Goal: Learn about a topic: Learn about a topic

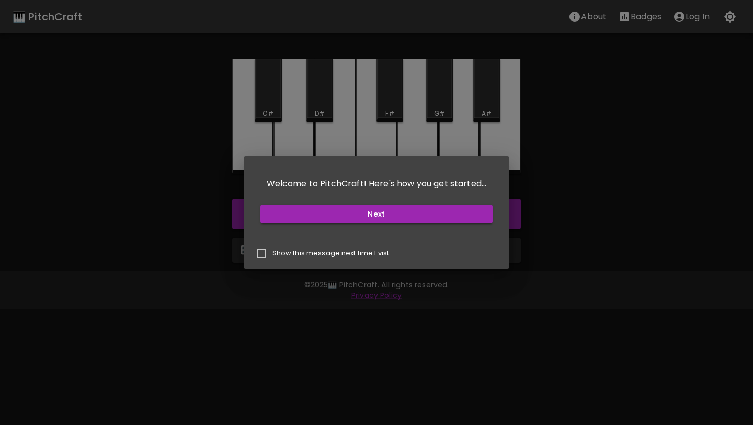
click at [373, 305] on div "Welcome to PitchCraft! Here's how you get started... Next Show this message nex…" at bounding box center [376, 212] width 753 height 425
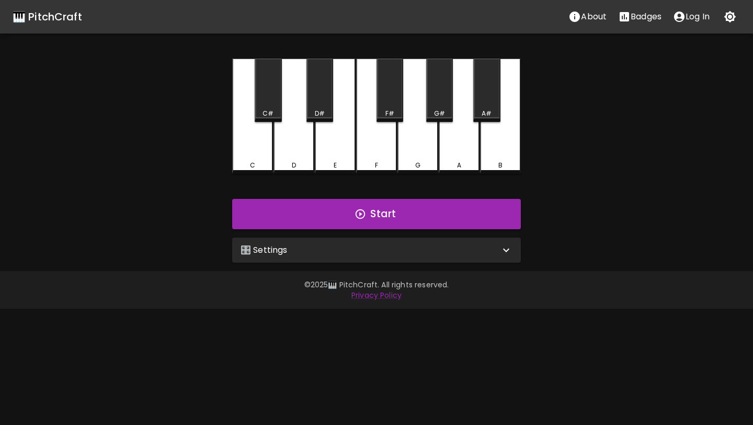
click at [479, 245] on div "🎛️ Settings" at bounding box center [370, 250] width 259 height 13
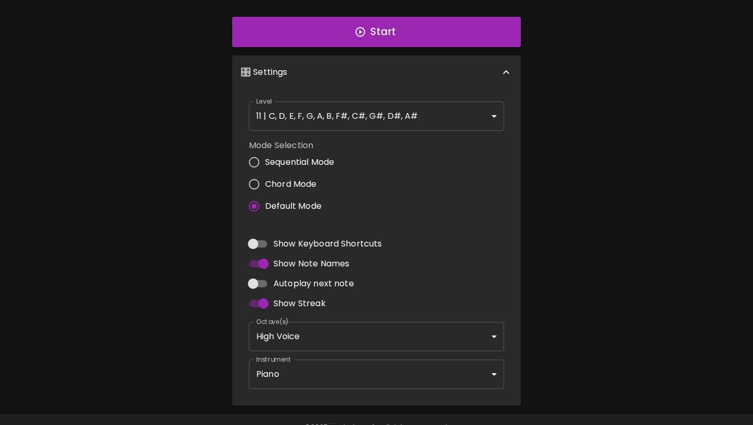
scroll to position [208, 0]
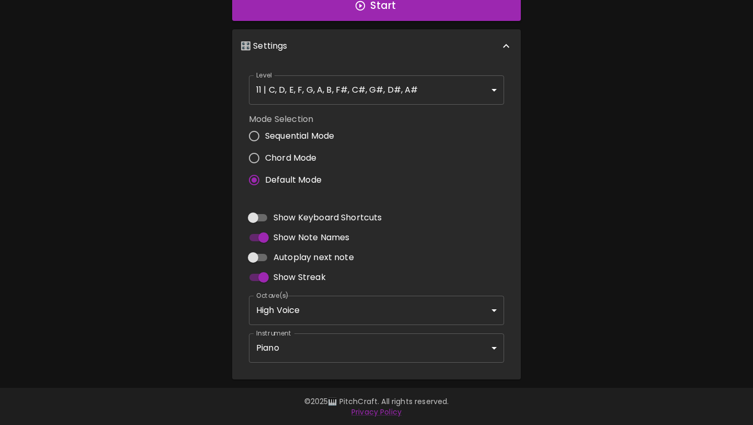
click at [439, 345] on body "🎹 PitchCraft About Badges Log In C C# D D# E F F# G G# A A# B Start 🎛️ Settings…" at bounding box center [376, 108] width 753 height 633
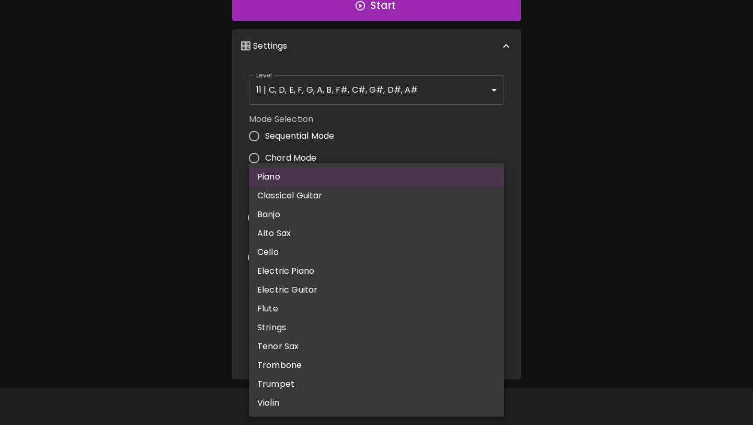
click at [605, 171] on div at bounding box center [376, 212] width 753 height 425
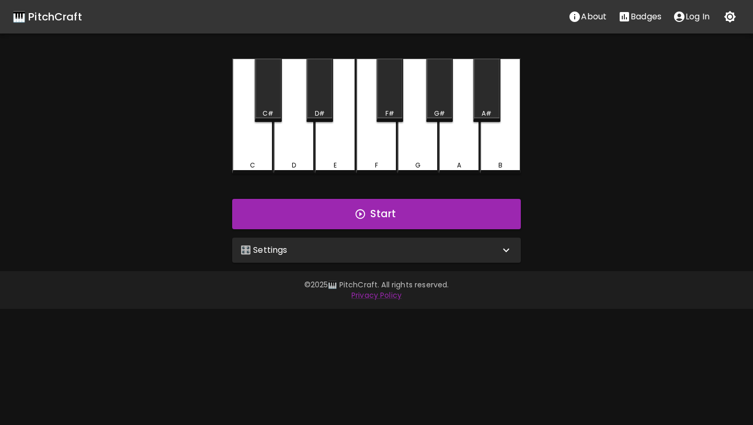
click at [305, 242] on div "🎛️ Settings" at bounding box center [376, 249] width 289 height 25
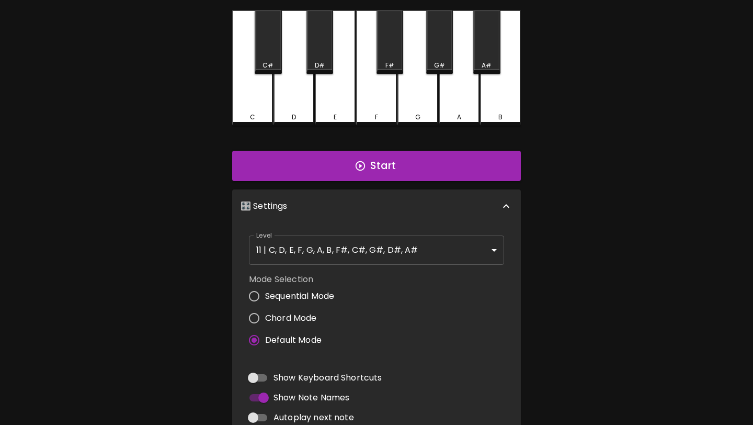
scroll to position [208, 0]
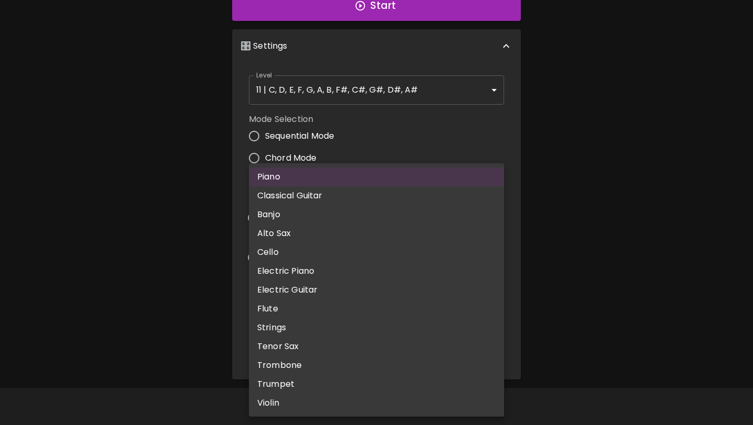
click at [338, 352] on body "🎹 PitchCraft About Badges Log In C C# D D# E F F# G G# A A# B Start 🎛️ Settings…" at bounding box center [376, 108] width 753 height 633
click at [530, 191] on div at bounding box center [376, 212] width 753 height 425
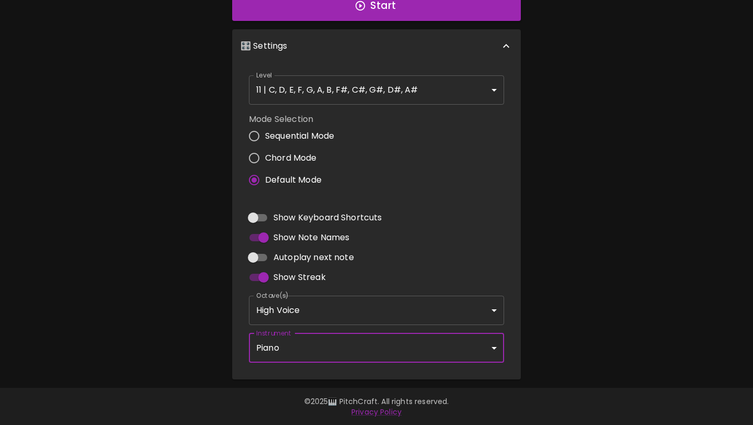
click at [405, 303] on body "🎹 PitchCraft About Badges Log In C C# D D# E F F# G G# A A# B Start 🎛️ Settings…" at bounding box center [376, 108] width 753 height 633
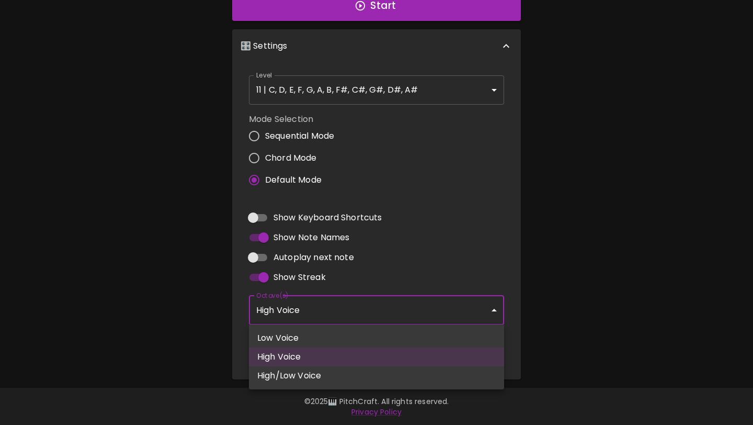
click at [461, 249] on div at bounding box center [376, 212] width 753 height 425
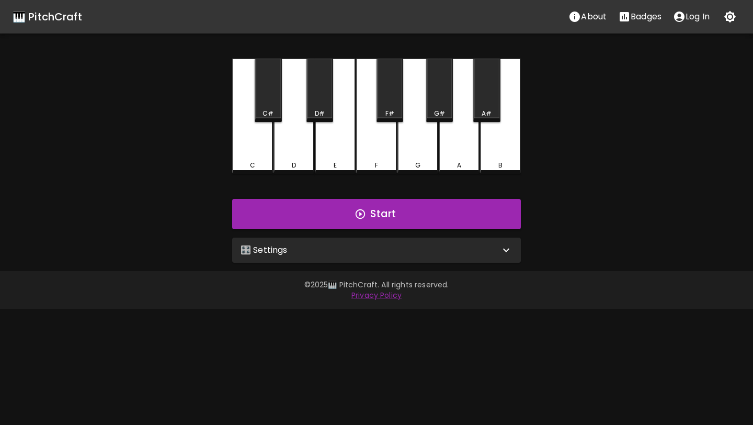
click at [289, 240] on div "🎛️ Settings" at bounding box center [376, 249] width 289 height 25
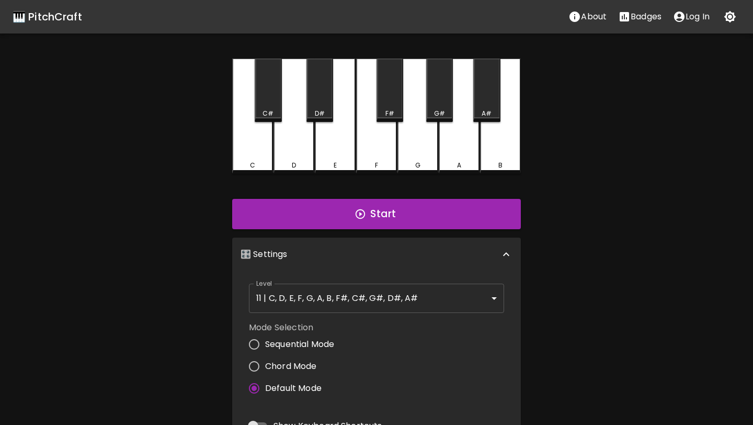
scroll to position [208, 0]
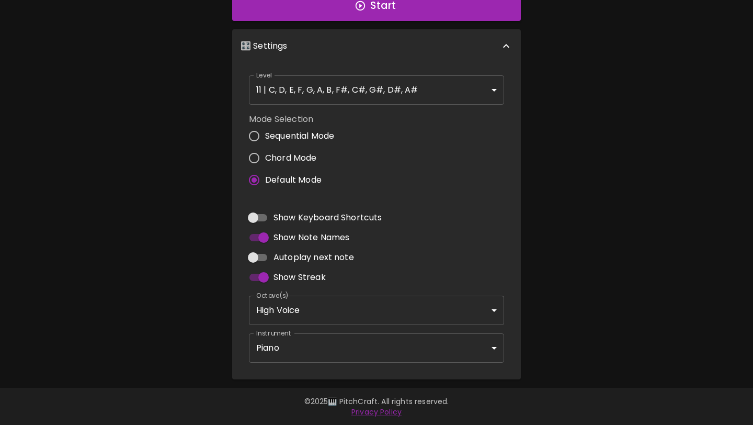
click at [308, 343] on body "🎹 PitchCraft About Badges Log In C C# D D# E F F# G G# A A# B Start 🎛️ Settings…" at bounding box center [376, 108] width 753 height 633
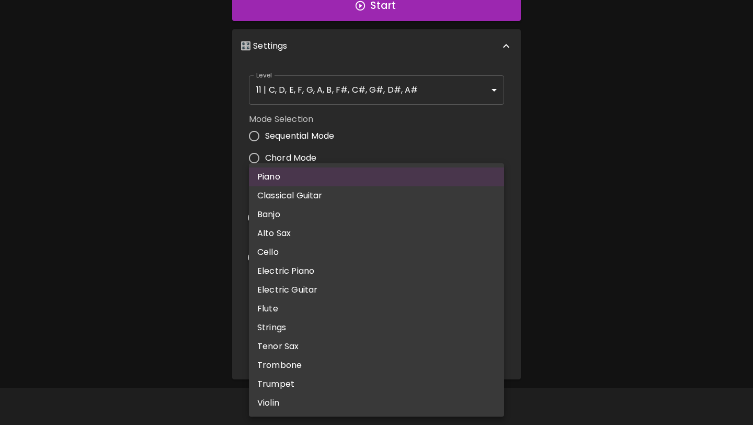
click at [535, 289] on div at bounding box center [376, 212] width 753 height 425
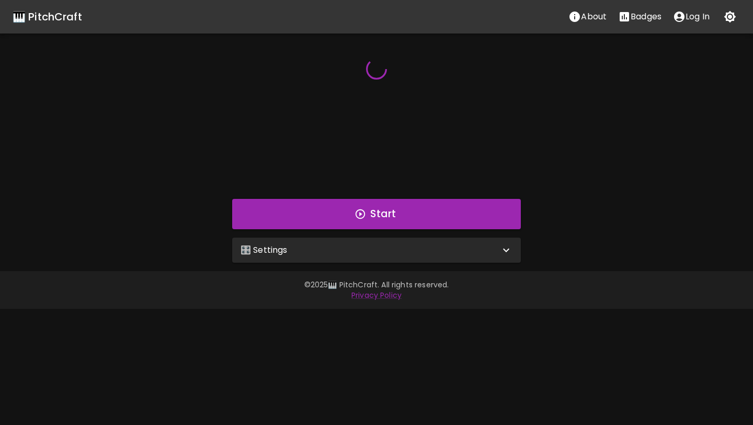
scroll to position [0, 0]
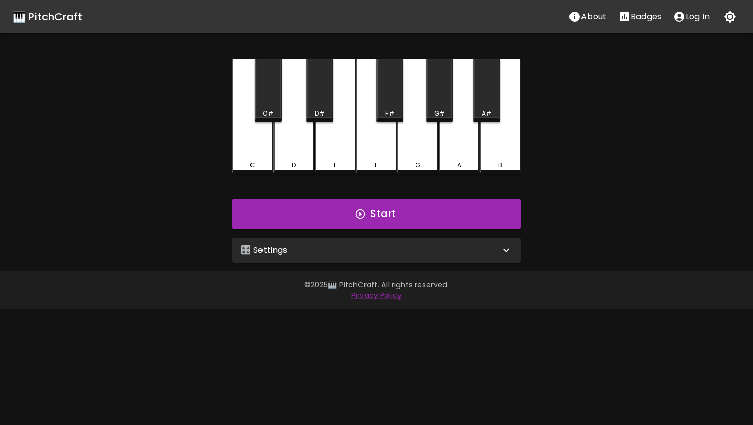
click at [348, 247] on div "🎛️ Settings" at bounding box center [370, 250] width 259 height 13
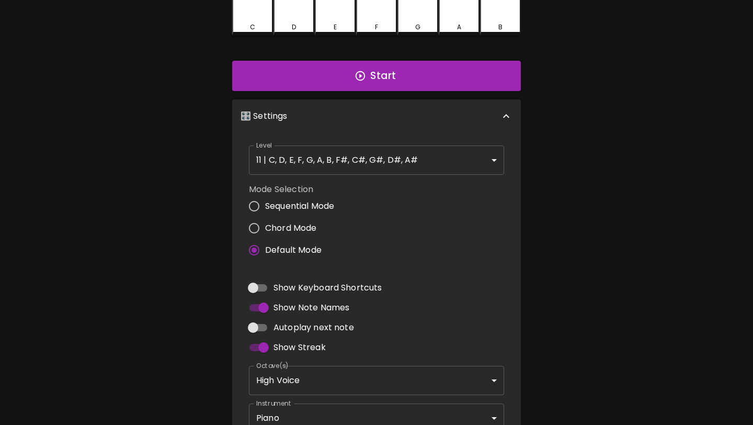
scroll to position [208, 0]
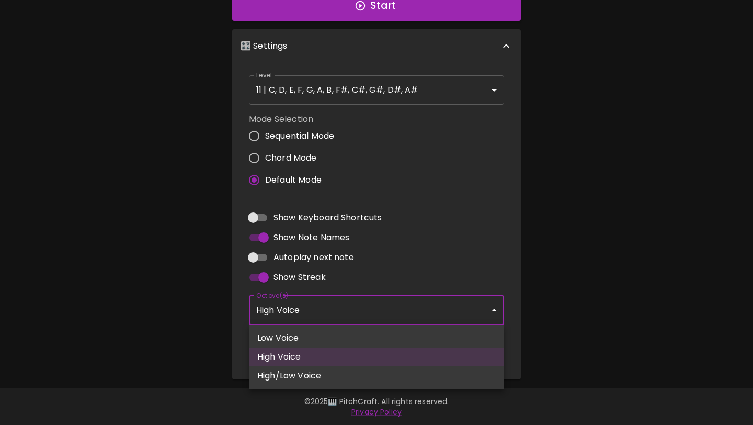
click at [344, 303] on body "🎹 PitchCraft About Badges Log In C C# D D# E F F# G G# A A# B Start 🎛️ Settings…" at bounding box center [376, 108] width 753 height 633
click at [344, 303] on div at bounding box center [376, 212] width 753 height 425
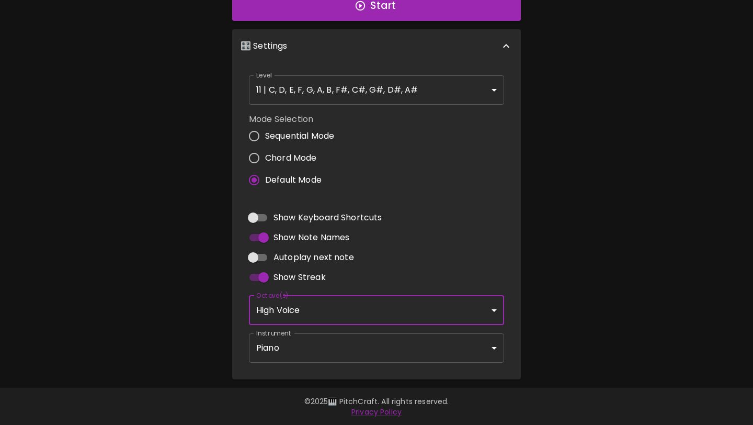
click at [342, 344] on body "🎹 PitchCraft About Badges Log In C C# D D# E F F# G G# A A# B Start 🎛️ Settings…" at bounding box center [376, 108] width 753 height 633
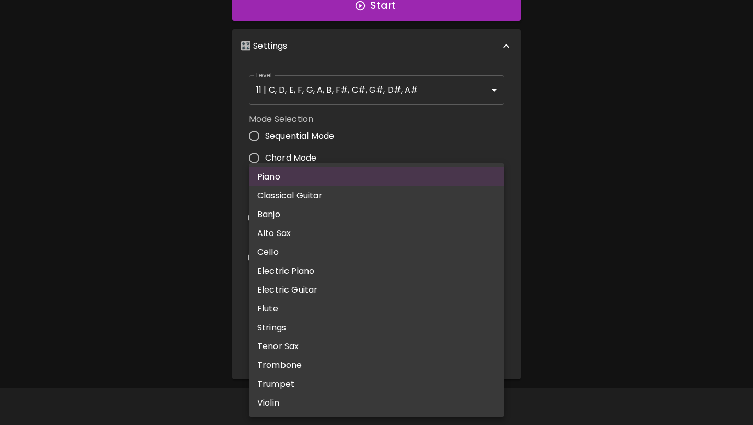
click at [555, 113] on div at bounding box center [376, 212] width 753 height 425
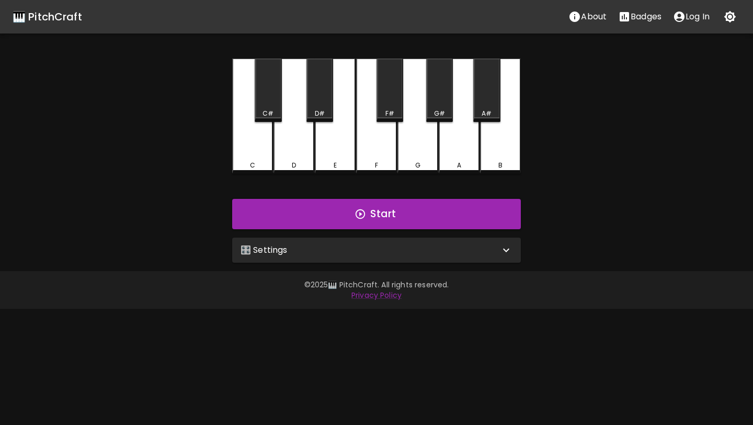
click at [327, 259] on div "🎛️ Settings" at bounding box center [376, 249] width 289 height 25
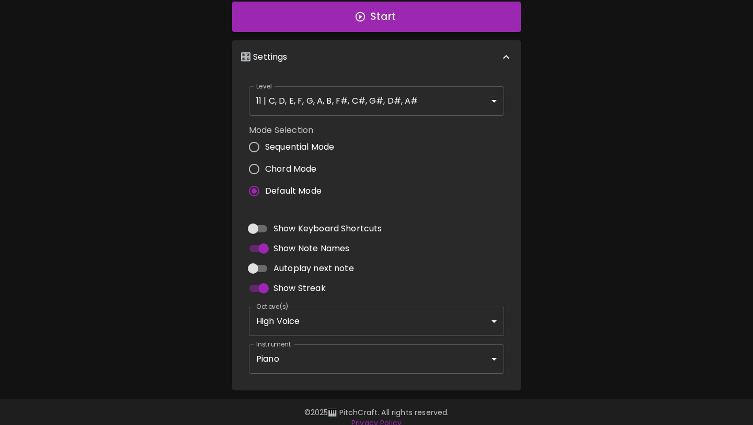
scroll to position [208, 0]
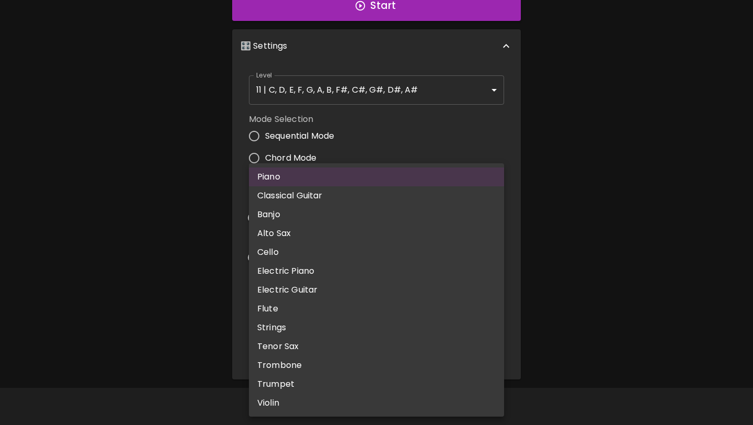
click at [331, 346] on body "🎹 PitchCraft About Badges Log In C C# D D# E F F# G G# A A# B Start 🎛️ Settings…" at bounding box center [376, 108] width 753 height 633
click at [572, 236] on div at bounding box center [376, 212] width 753 height 425
click at [440, 348] on body "🎹 PitchCraft About Badges Log In C C# D D# E F F# G G# A A# B Start 🎛️ Settings…" at bounding box center [376, 108] width 753 height 633
click at [628, 165] on div at bounding box center [376, 212] width 753 height 425
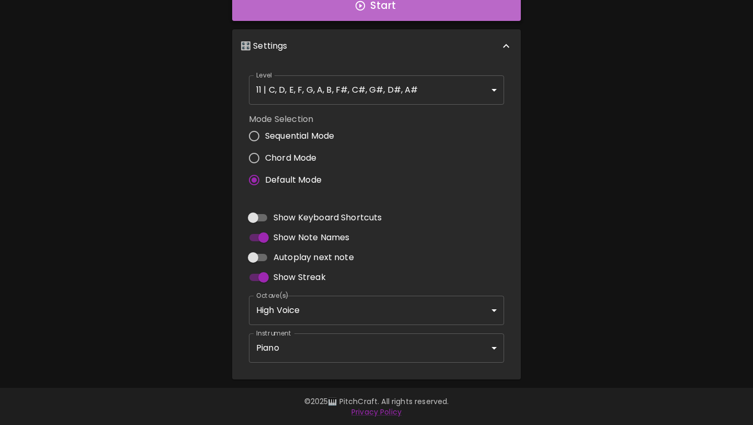
click at [435, 12] on button "Start" at bounding box center [376, 6] width 289 height 30
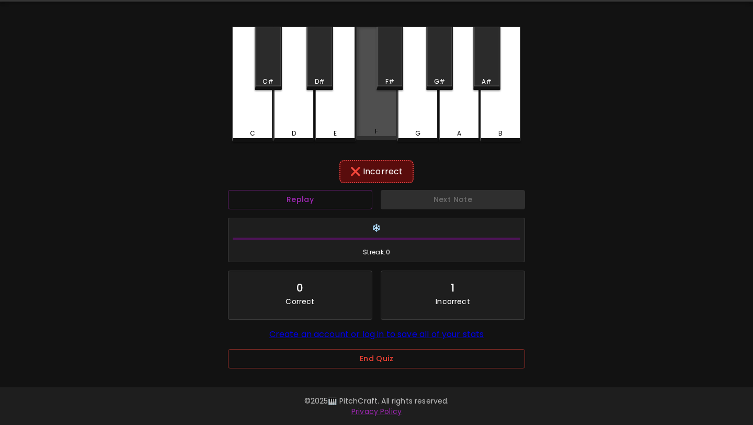
click at [371, 110] on div "F" at bounding box center [376, 83] width 41 height 113
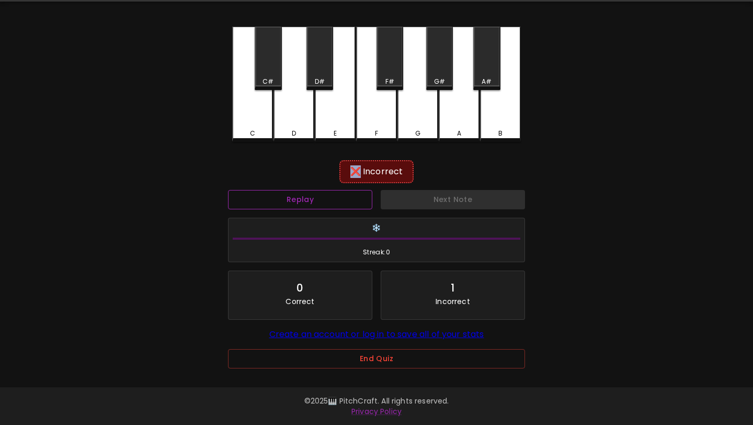
click at [312, 198] on button "Replay" at bounding box center [300, 199] width 144 height 19
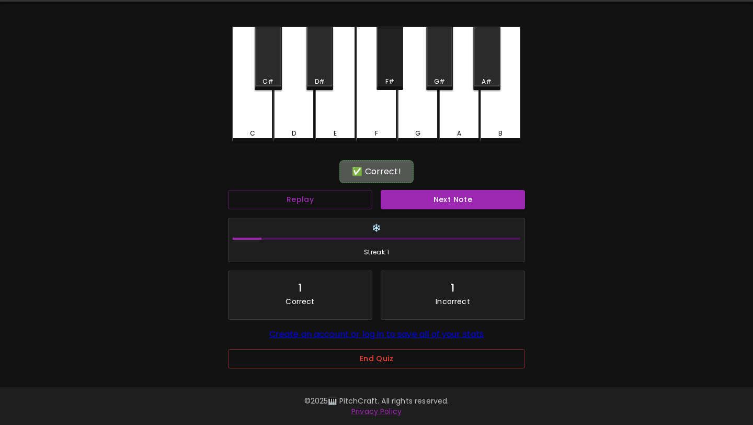
click at [394, 77] on div "F#" at bounding box center [390, 81] width 25 height 9
click at [422, 190] on button "Next Note" at bounding box center [453, 199] width 144 height 19
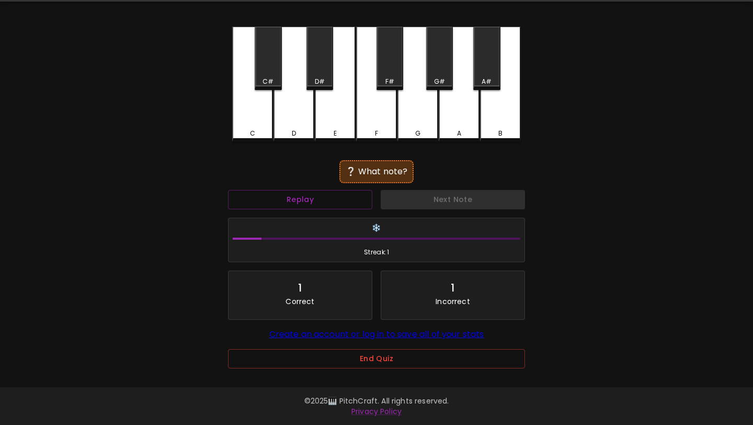
click at [326, 61] on div "D#" at bounding box center [320, 58] width 27 height 63
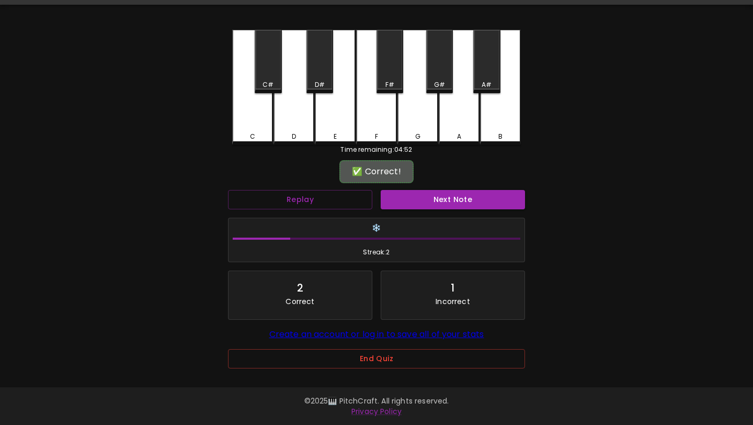
scroll to position [37, 0]
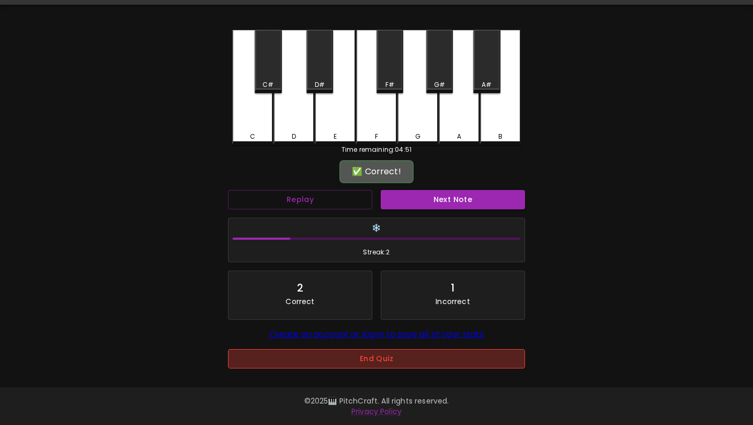
click at [356, 349] on button "End Quiz" at bounding box center [376, 358] width 297 height 19
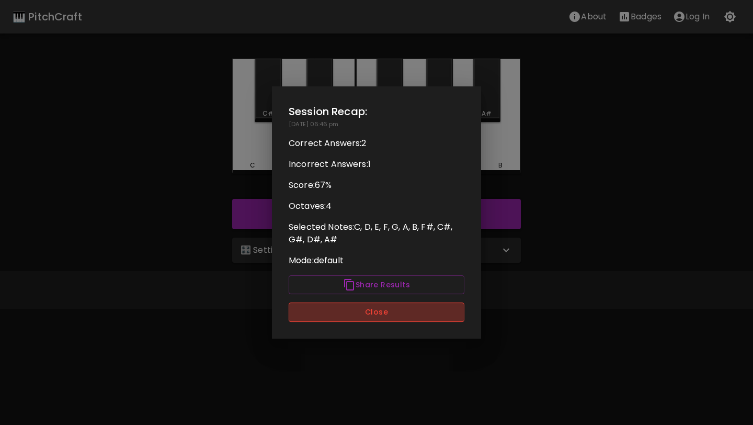
click at [366, 317] on button "Close" at bounding box center [377, 311] width 176 height 19
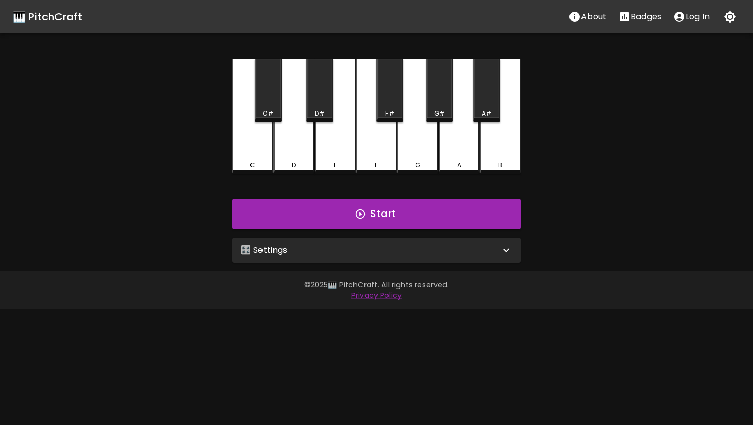
click at [385, 258] on div "🎛️ Settings" at bounding box center [376, 249] width 289 height 25
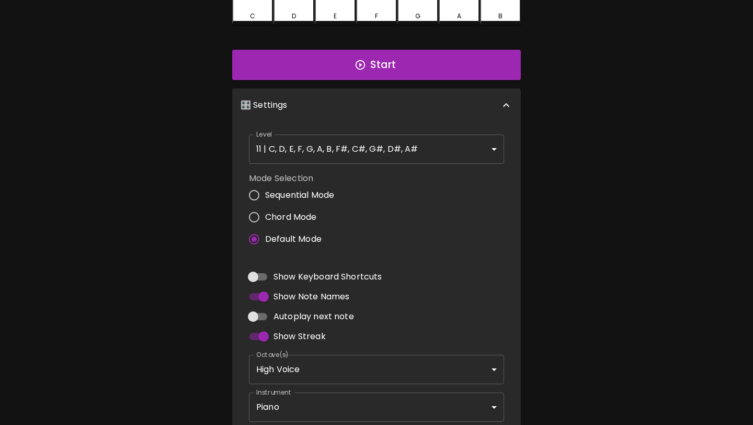
scroll to position [177, 0]
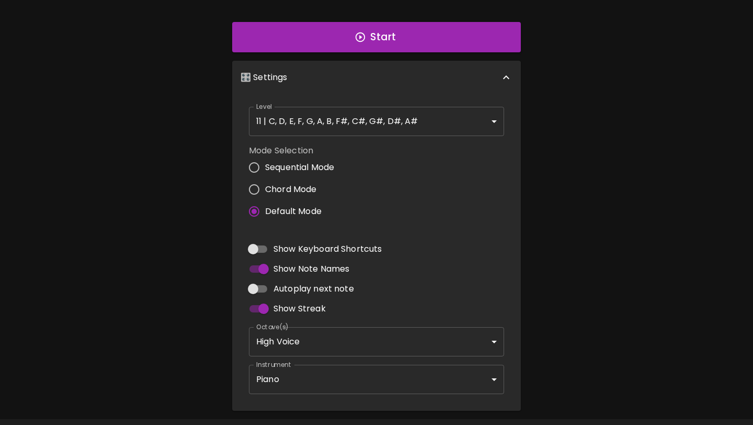
click at [353, 363] on div "Instrument Piano acoustic_grand_piano Instrument" at bounding box center [377, 379] width 264 height 38
click at [353, 376] on body "🎹 PitchCraft About Badges Log In C C# D D# E F F# G G# A A# B Start 🎛️ Settings…" at bounding box center [376, 139] width 753 height 633
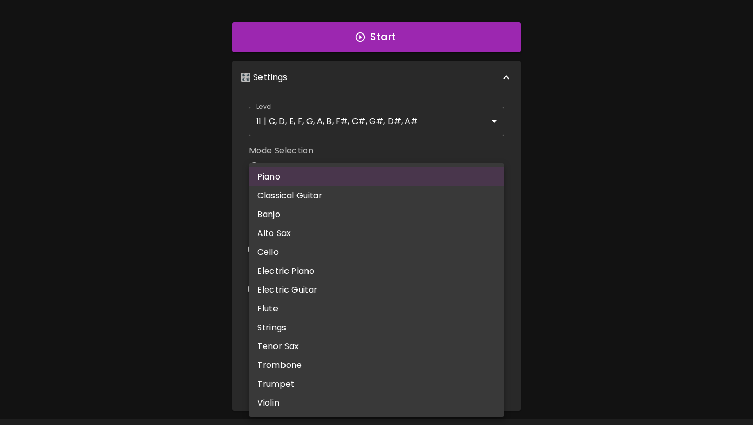
click at [209, 178] on div at bounding box center [376, 212] width 753 height 425
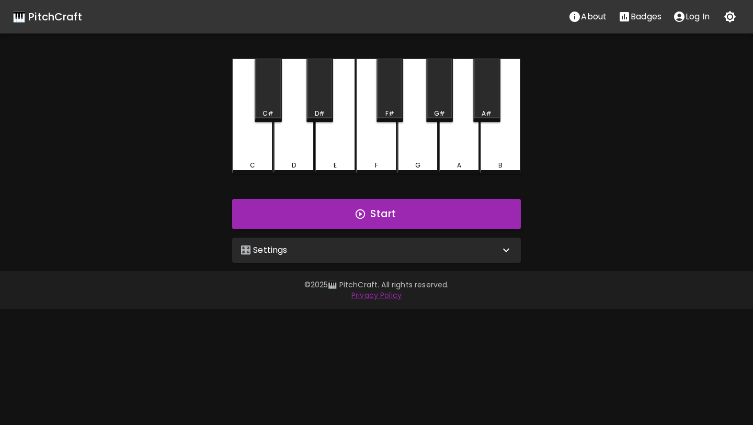
click at [274, 249] on p "🎛️ Settings" at bounding box center [264, 250] width 47 height 13
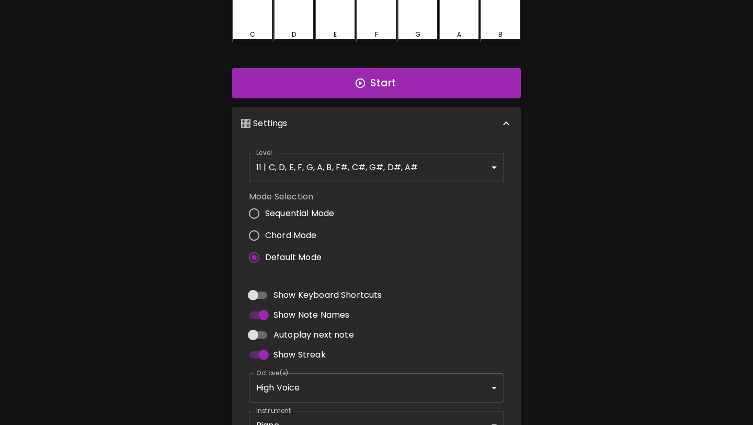
scroll to position [208, 0]
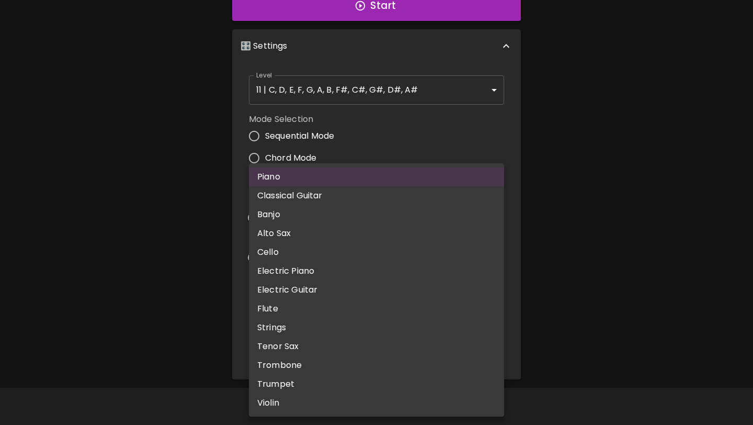
click at [307, 341] on body "🎹 PitchCraft About Badges Log In C C# D D# E F F# G G# A A# B Start 🎛️ Settings…" at bounding box center [376, 108] width 753 height 633
click at [546, 198] on div at bounding box center [376, 212] width 753 height 425
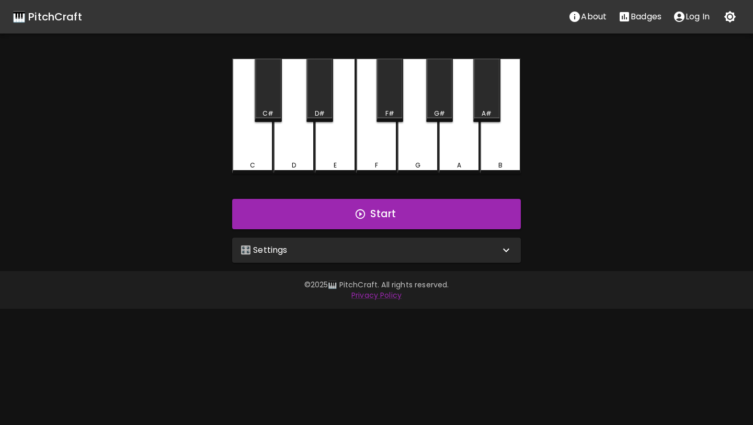
click at [361, 248] on div "🎛️ Settings" at bounding box center [370, 250] width 259 height 13
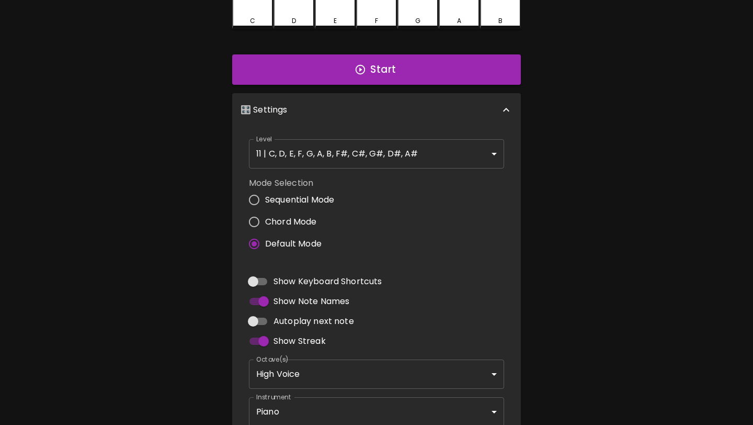
scroll to position [208, 0]
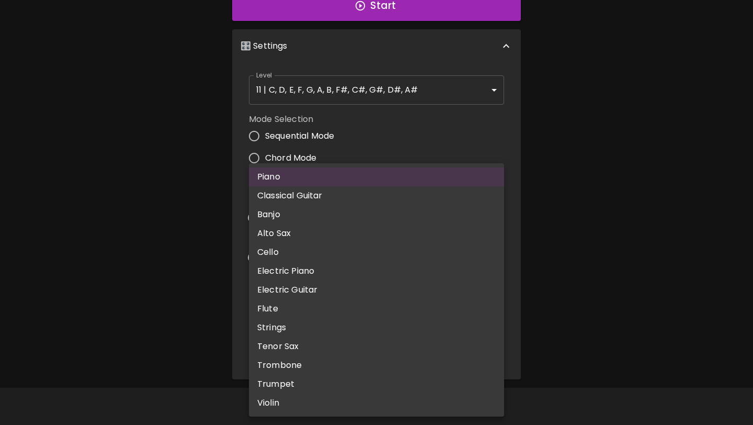
click at [341, 337] on body "🎹 PitchCraft About Badges Log In C C# D D# E F F# G G# A A# B Start 🎛️ Settings…" at bounding box center [376, 108] width 753 height 633
click at [568, 101] on div at bounding box center [376, 212] width 753 height 425
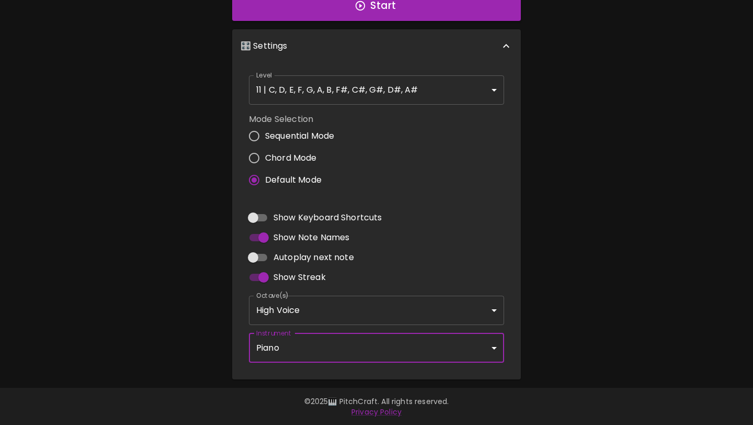
click at [366, 342] on body "🎹 PitchCraft About Badges Log In C C# D D# E F F# G G# A A# B Start 🎛️ Settings…" at bounding box center [376, 108] width 753 height 633
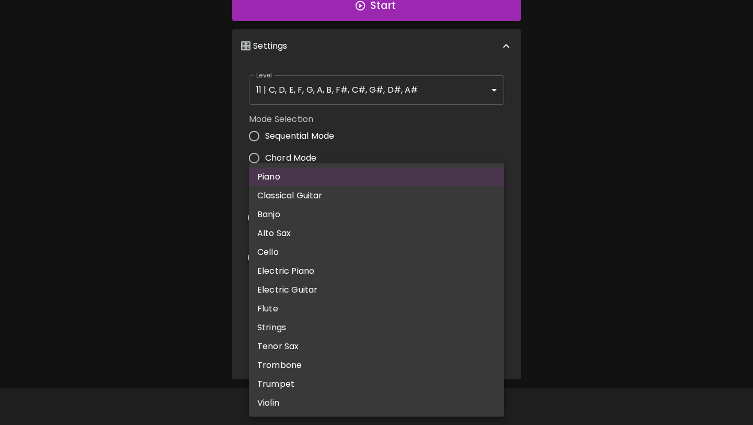
click at [430, 151] on div at bounding box center [376, 212] width 753 height 425
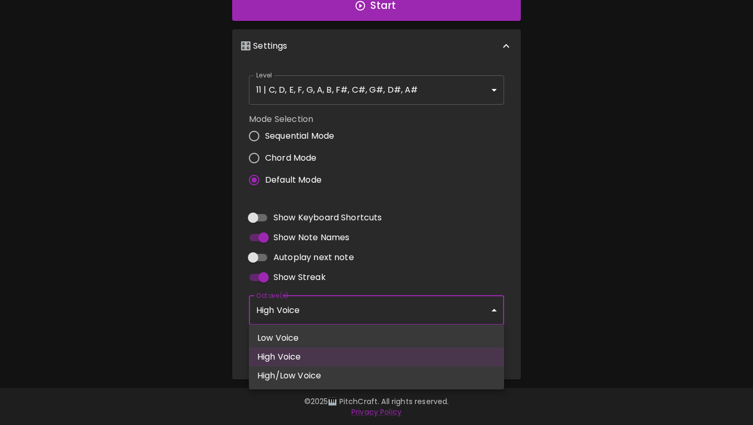
click at [375, 308] on body "🎹 PitchCraft About Badges Log In C C# D D# E F F# G G# A A# B Start 🎛️ Settings…" at bounding box center [376, 108] width 753 height 633
click at [375, 308] on div at bounding box center [376, 212] width 753 height 425
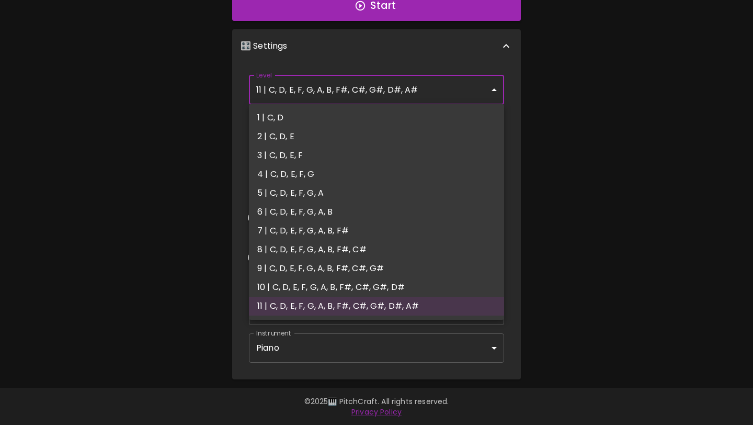
click at [403, 85] on body "🎹 PitchCraft About Badges Log In C C# D D# E F F# G G# A A# B Start 🎛️ Settings…" at bounding box center [376, 108] width 753 height 633
click at [403, 85] on div at bounding box center [376, 212] width 753 height 425
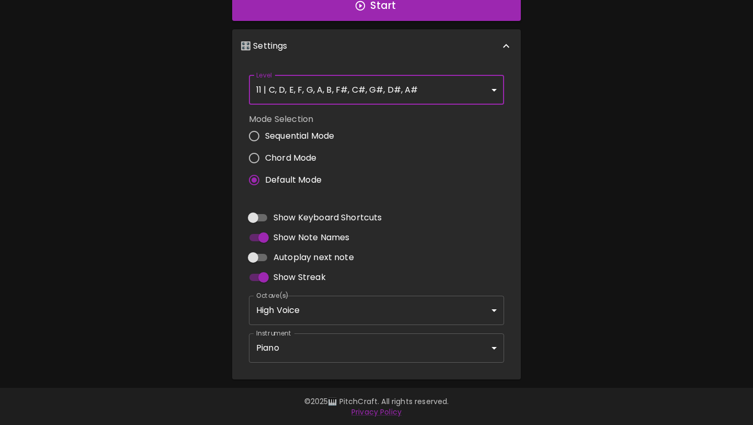
click at [334, 349] on body "🎹 PitchCraft About Badges Log In C C# D D# E F F# G G# A A# B Start 🎛️ Settings…" at bounding box center [376, 108] width 753 height 633
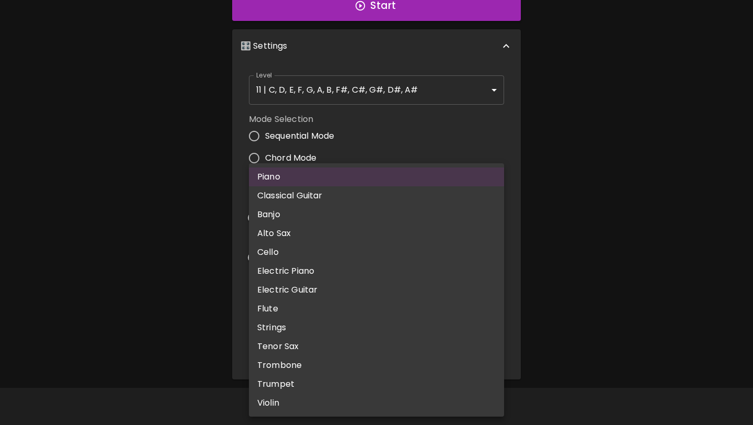
click at [607, 256] on div at bounding box center [376, 212] width 753 height 425
